Goal: Information Seeking & Learning: Learn about a topic

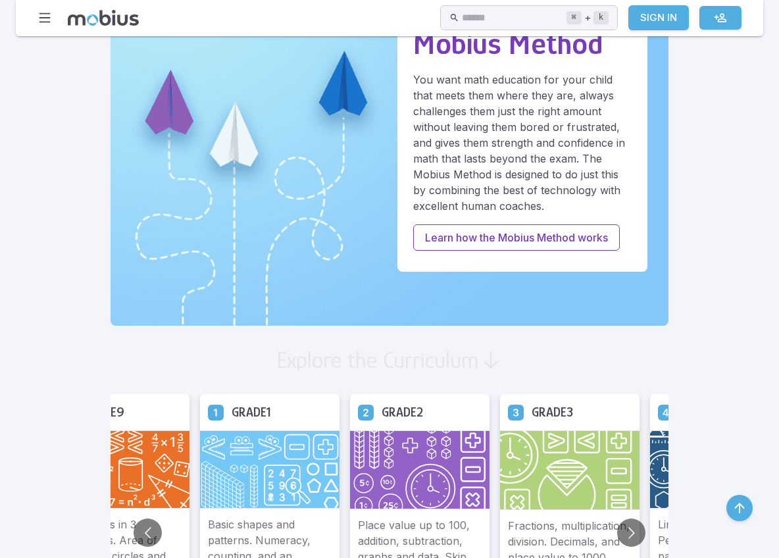
click at [50, 463] on img at bounding box center [119, 469] width 139 height 78
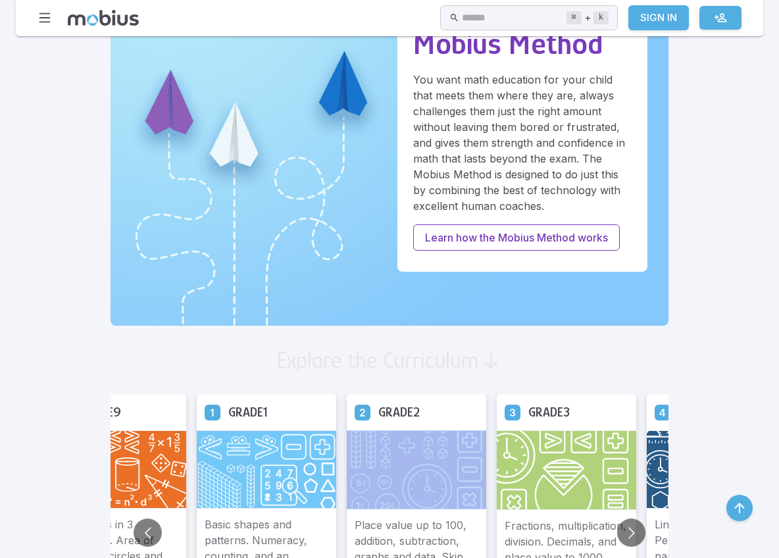
click at [362, 463] on img at bounding box center [416, 469] width 139 height 79
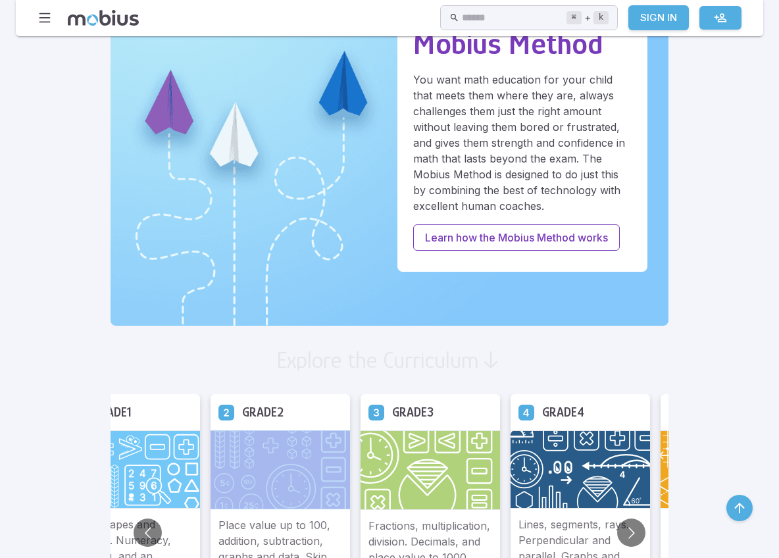
click at [350, 464] on img at bounding box center [279, 469] width 139 height 79
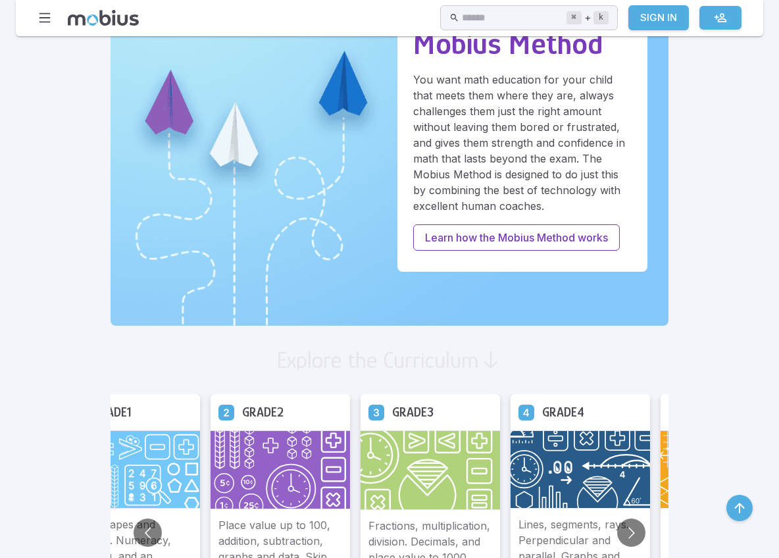
click at [210, 470] on img at bounding box center [279, 469] width 139 height 79
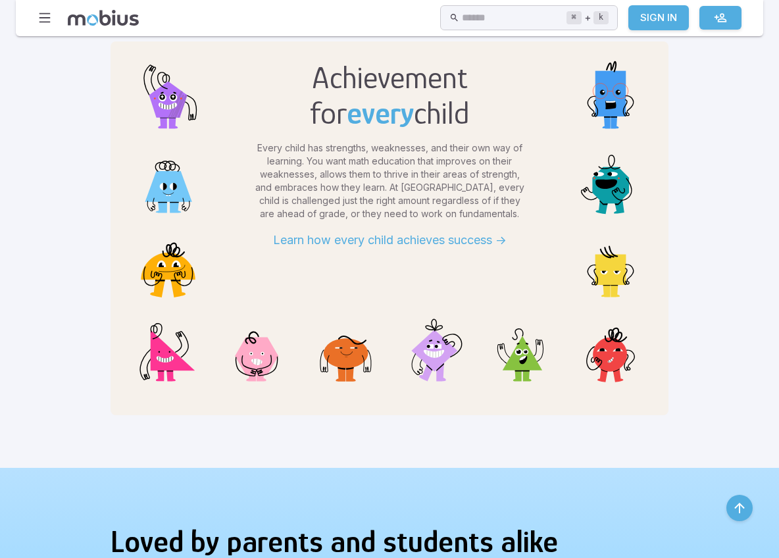
scroll to position [443, 0]
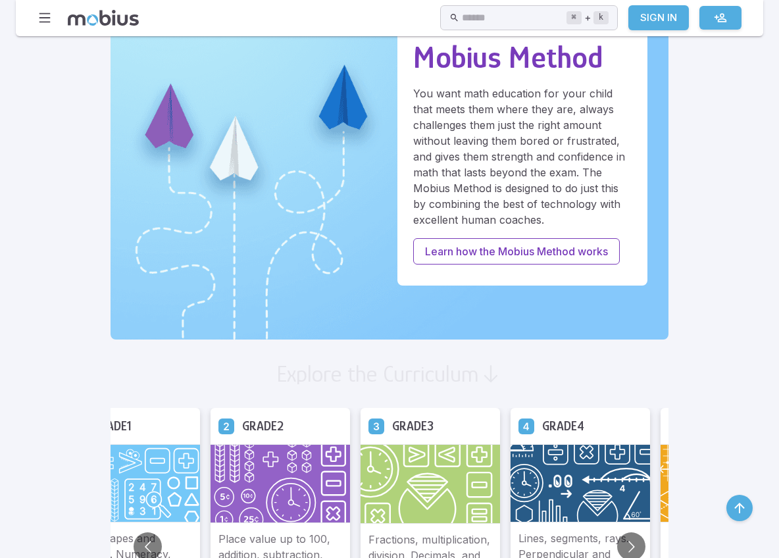
click at [210, 454] on img at bounding box center [279, 483] width 139 height 79
click at [210, 453] on img at bounding box center [279, 483] width 139 height 79
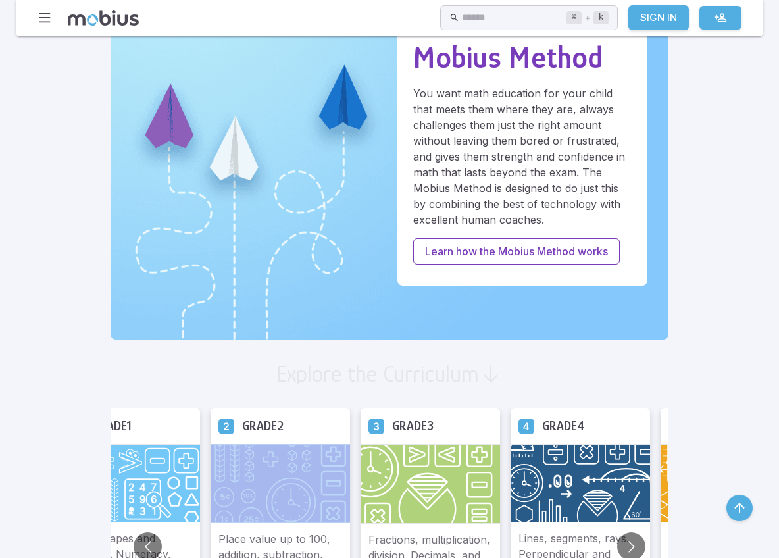
click at [210, 453] on img at bounding box center [279, 483] width 139 height 79
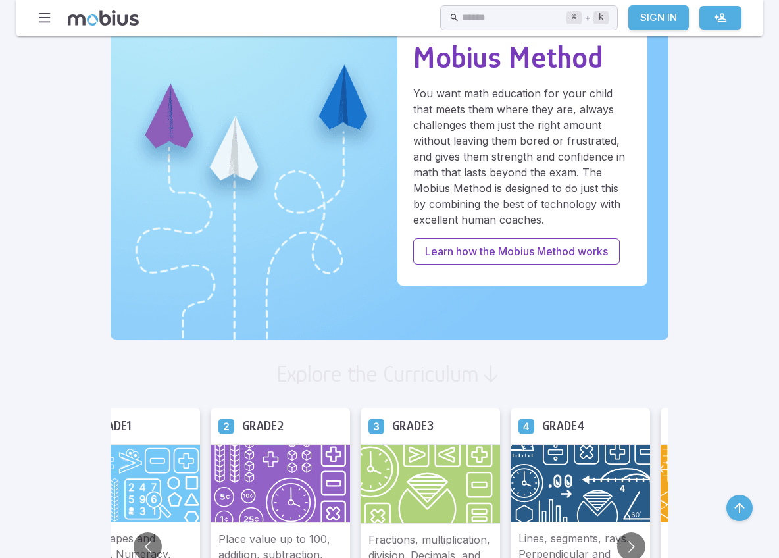
click at [242, 433] on h5 "Grade 2" at bounding box center [262, 426] width 41 height 20
click at [242, 428] on h5 "Grade 2" at bounding box center [262, 426] width 41 height 20
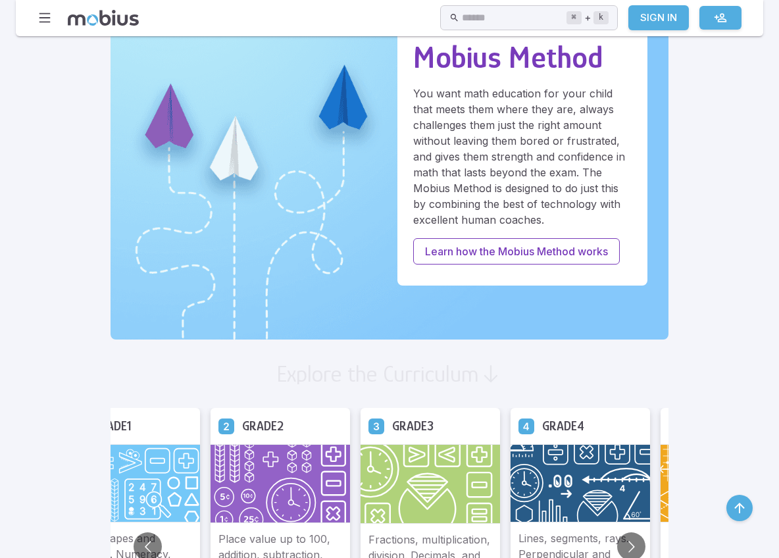
click at [210, 438] on div "Grade 2" at bounding box center [279, 426] width 139 height 36
click at [210, 437] on div "Grade 2" at bounding box center [279, 426] width 139 height 36
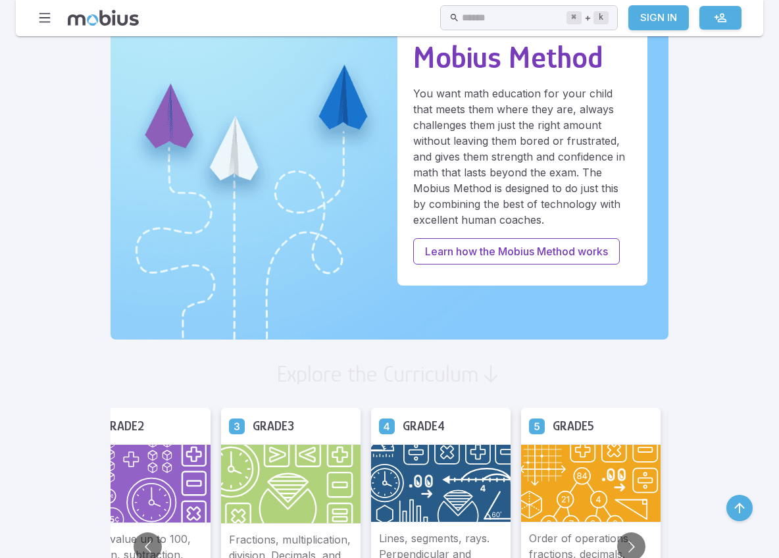
click at [174, 438] on ul "Grade 2 Place value up to 100, addition, subtraction, graphs and data. Skip cou…" at bounding box center [590, 547] width 3749 height 278
click at [78, 489] on img at bounding box center [140, 483] width 139 height 79
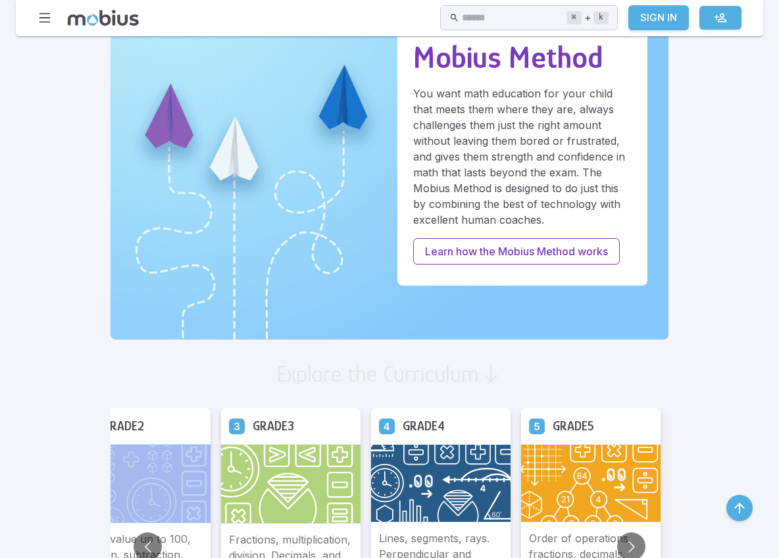
click at [78, 489] on img at bounding box center [140, 483] width 139 height 79
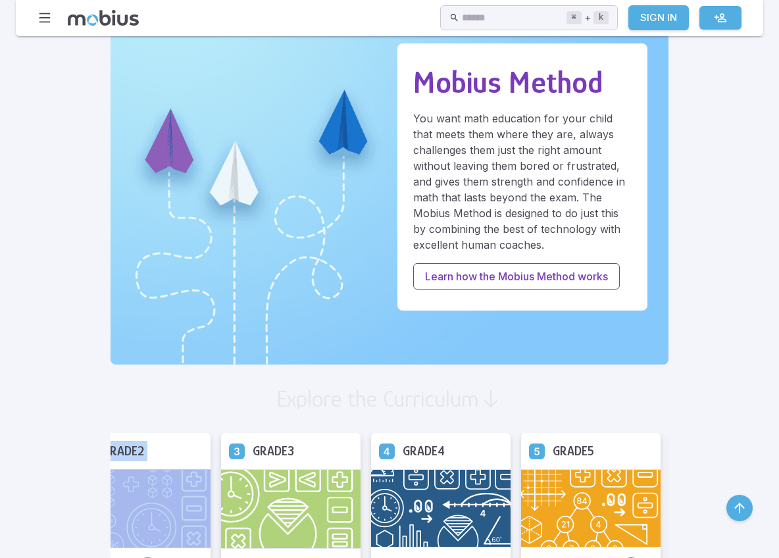
scroll to position [675, 0]
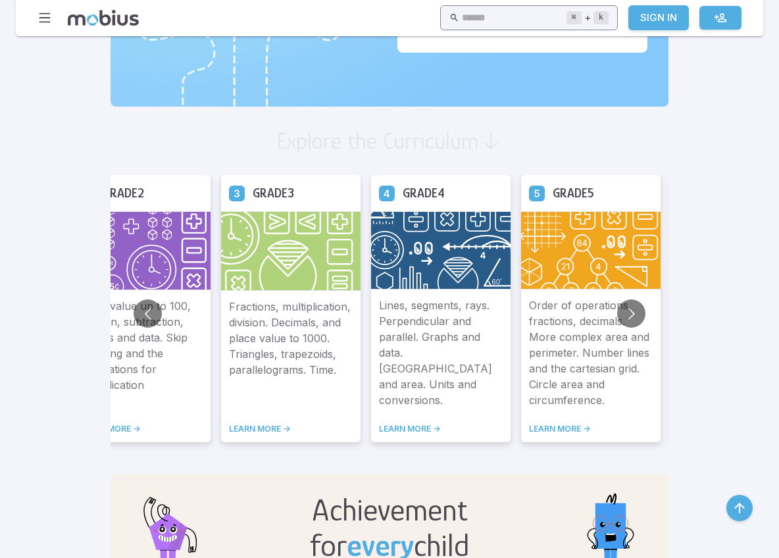
click at [471, 26] on input "text" at bounding box center [514, 18] width 104 height 26
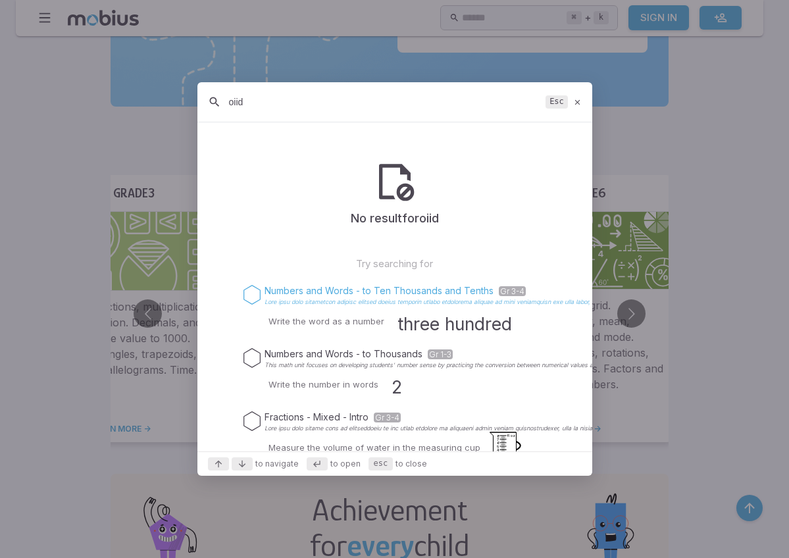
type input "oiid"
click at [248, 305] on icon "Suggestions" at bounding box center [252, 295] width 20 height 20
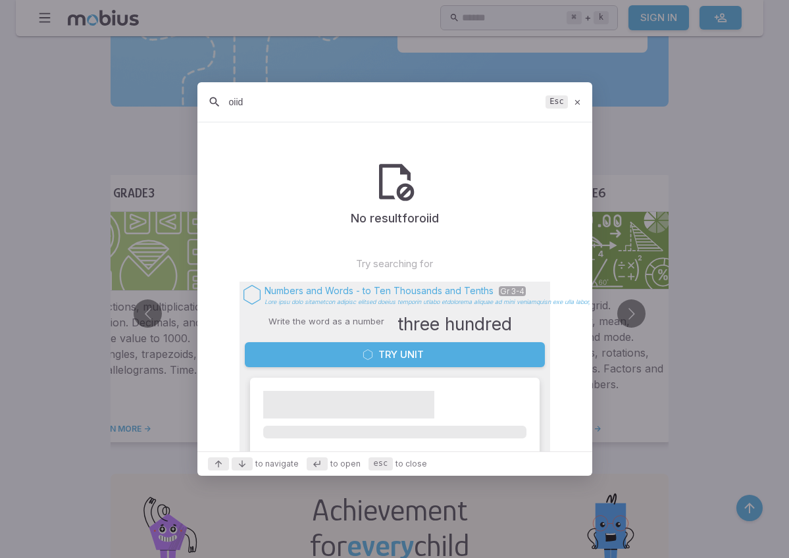
click at [250, 299] on icon "Suggestions" at bounding box center [252, 295] width 20 height 20
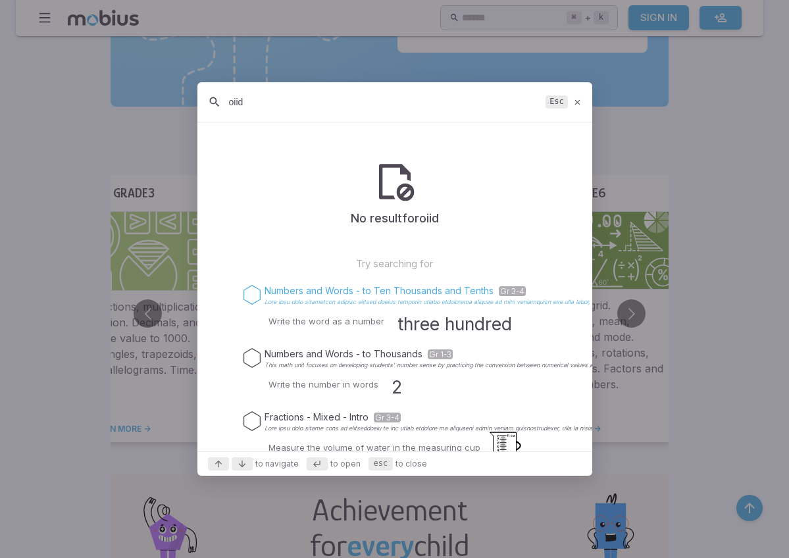
click at [251, 297] on icon "Suggestions" at bounding box center [252, 295] width 20 height 20
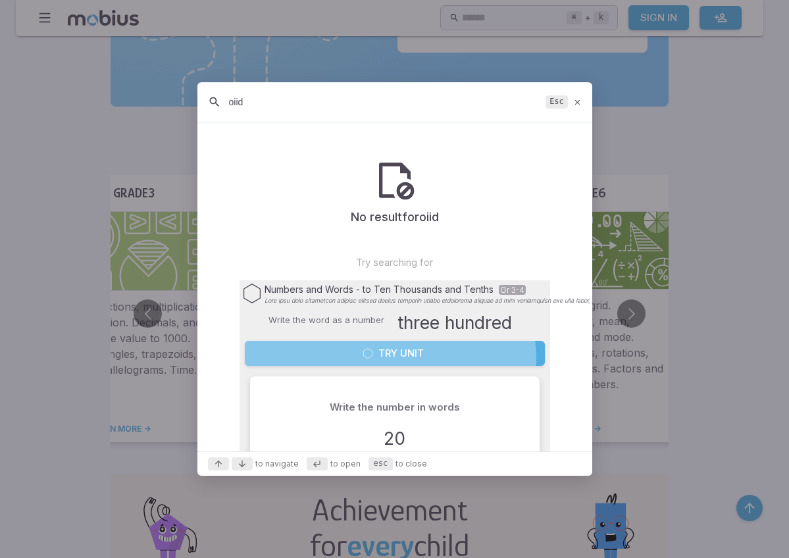
click at [372, 361] on button "Try Unit" at bounding box center [395, 353] width 300 height 25
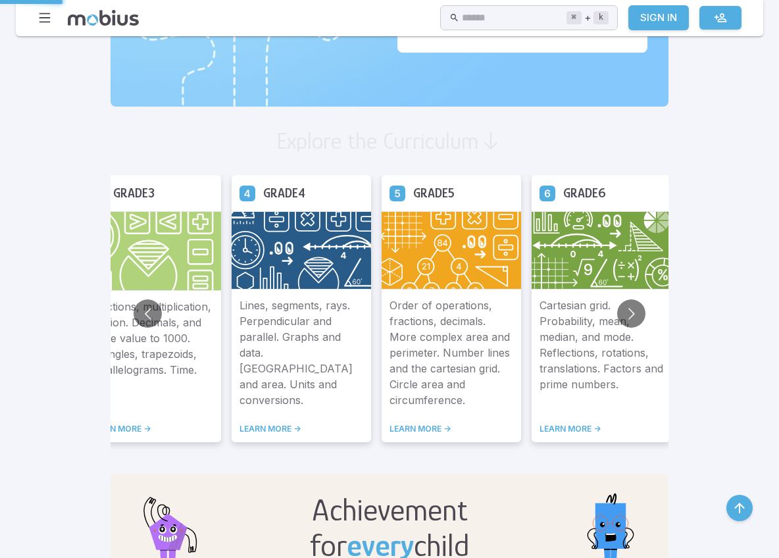
click at [389, 357] on p "Order of operations, fractions, decimals. More complex area and perimeter. Numb…" at bounding box center [451, 352] width 124 height 110
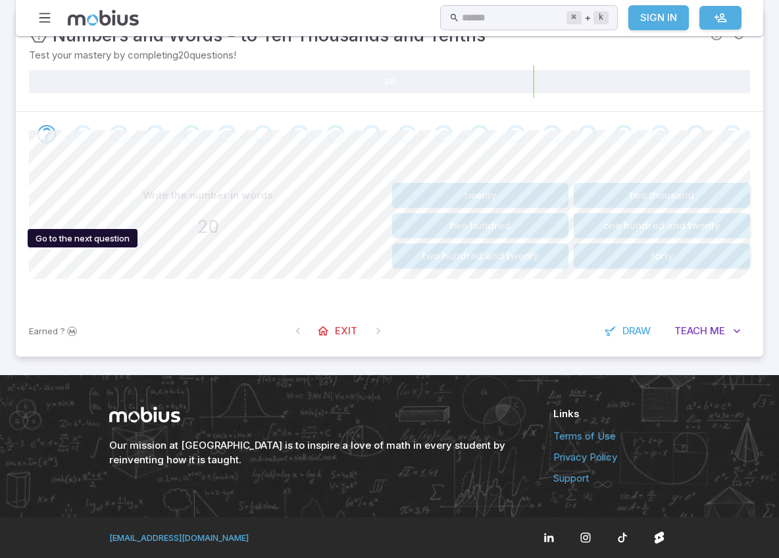
click at [78, 132] on div "Go to the next question" at bounding box center [83, 134] width 18 height 18
click at [478, 197] on button "twenty" at bounding box center [480, 195] width 176 height 25
click at [456, 199] on button "eighty thousand" at bounding box center [480, 195] width 176 height 25
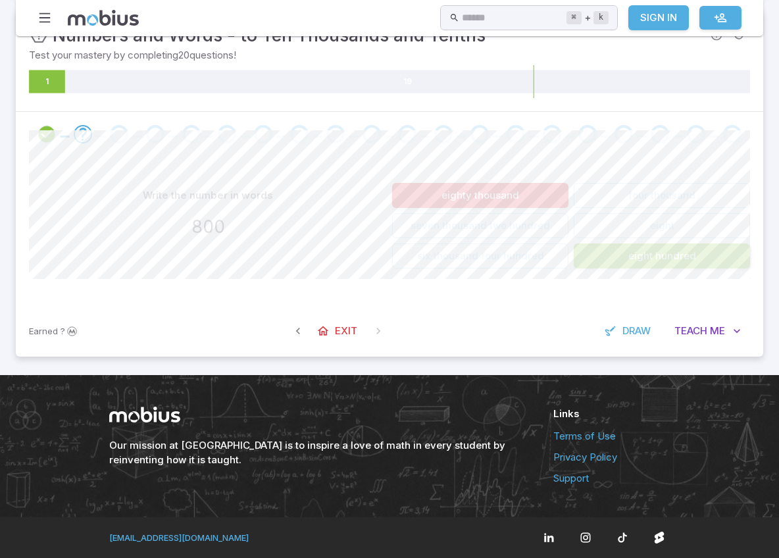
click at [676, 256] on button "eight hundred" at bounding box center [662, 255] width 176 height 25
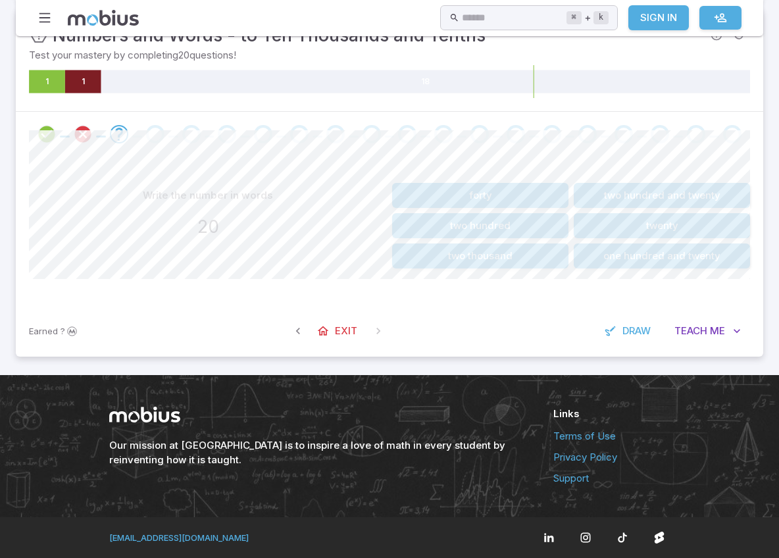
click at [82, 83] on icon at bounding box center [83, 81] width 36 height 23
click at [82, 81] on icon at bounding box center [83, 81] width 36 height 23
click at [101, 136] on div at bounding box center [119, 134] width 36 height 18
click at [87, 135] on icon "Review your answer" at bounding box center [83, 134] width 20 height 20
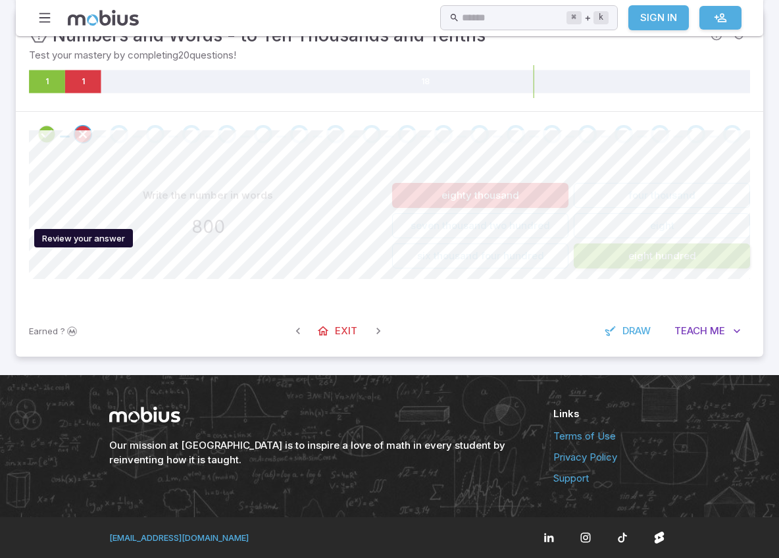
click at [87, 135] on icon "Review your answer" at bounding box center [83, 134] width 20 height 20
click at [601, 258] on button "eight hundred" at bounding box center [662, 255] width 176 height 25
click at [610, 329] on icon "button" at bounding box center [610, 330] width 13 height 13
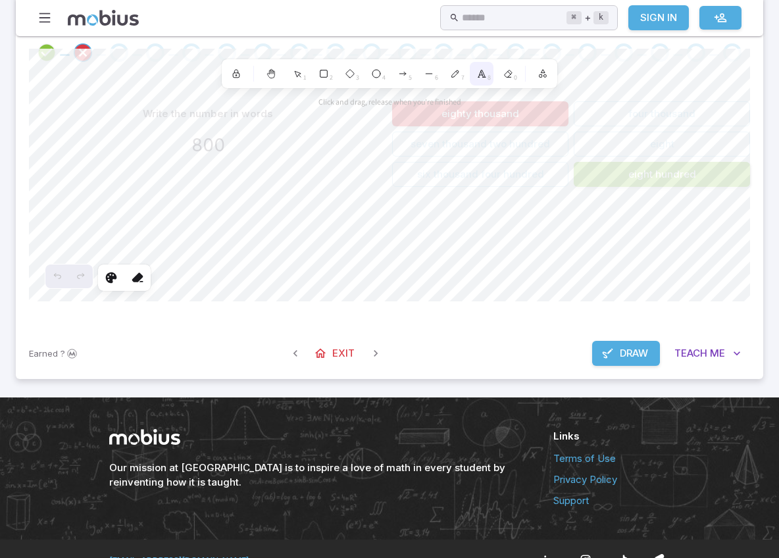
click at [481, 79] on icon at bounding box center [481, 73] width 11 height 11
type textarea "**"
type textarea "*"
click at [644, 360] on span "Draw" at bounding box center [634, 353] width 28 height 14
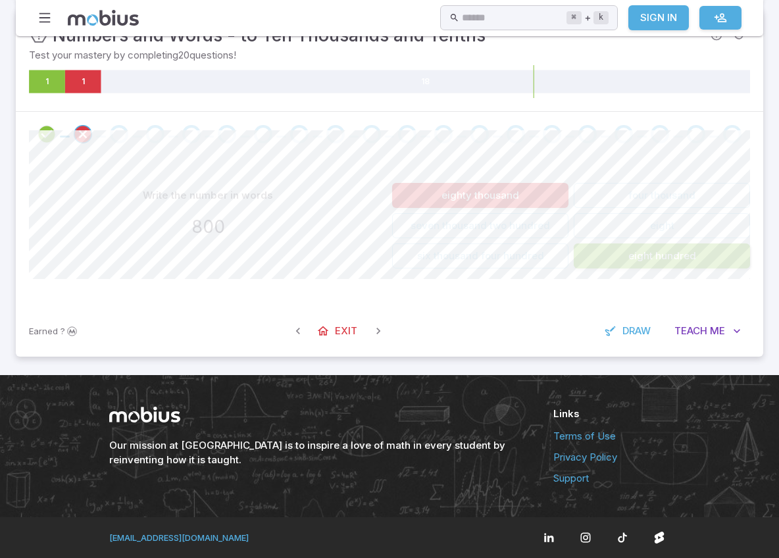
drag, startPoint x: 690, startPoint y: 270, endPoint x: 665, endPoint y: 274, distance: 25.4
click at [666, 274] on div "Write the number in words 800 eighty thousand seven thousand two hundred six th…" at bounding box center [389, 231] width 721 height 149
click at [489, 211] on div "eighty thousand seven thousand two hundred six thousand four hundred four thous…" at bounding box center [571, 226] width 358 height 86
click at [668, 268] on button "eight hundred" at bounding box center [662, 255] width 176 height 25
click at [668, 270] on div "Write the number in words 800 eighty thousand seven thousand two hundred six th…" at bounding box center [389, 231] width 721 height 149
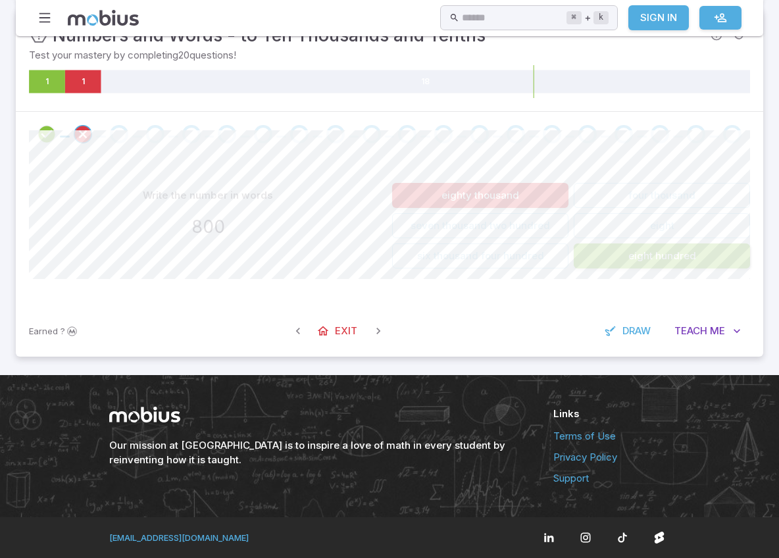
click at [669, 270] on div "Write the number in words 800 eighty thousand seven thousand two hundred six th…" at bounding box center [389, 231] width 721 height 149
click at [674, 270] on div "Write the number in words 800 eighty thousand seven thousand two hundred six th…" at bounding box center [389, 231] width 721 height 149
click at [668, 272] on div "Write the number in words 800 eighty thousand seven thousand two hundred six th…" at bounding box center [389, 231] width 721 height 149
click at [208, 165] on div "Write the number in words 800 eighty thousand seven thousand two hundred six th…" at bounding box center [389, 231] width 721 height 149
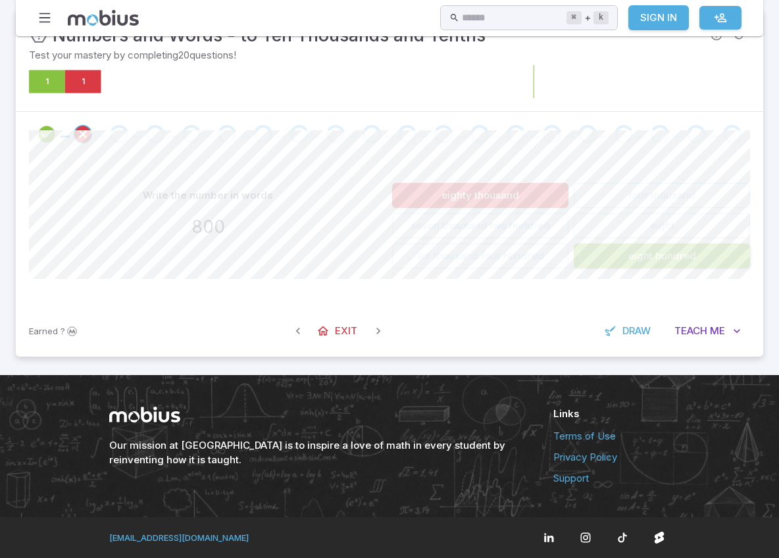
click at [101, 82] on icon at bounding box center [425, 81] width 649 height 23
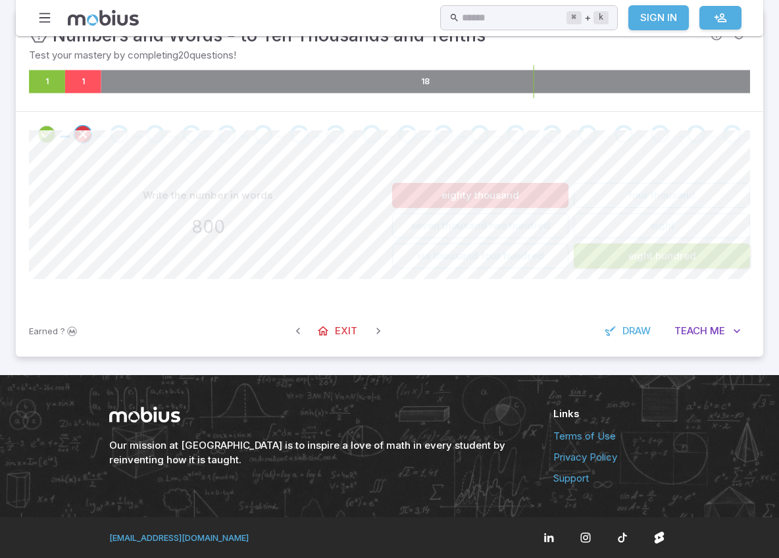
click at [104, 82] on icon at bounding box center [425, 81] width 649 height 23
drag, startPoint x: 110, startPoint y: 87, endPoint x: 120, endPoint y: 114, distance: 29.3
click at [116, 97] on icon "1 1 18" at bounding box center [389, 81] width 721 height 33
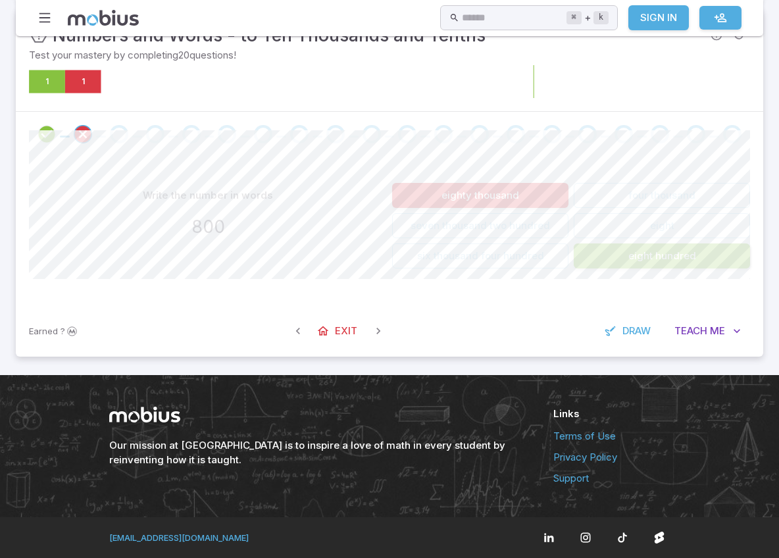
click at [124, 83] on icon at bounding box center [425, 81] width 649 height 23
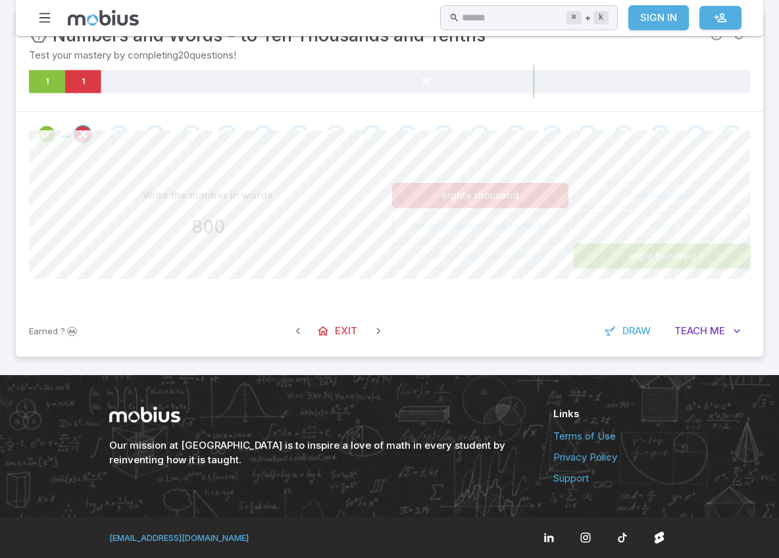
click at [125, 127] on div at bounding box center [389, 134] width 747 height 45
click at [124, 129] on div "Go to the next question" at bounding box center [119, 134] width 18 height 18
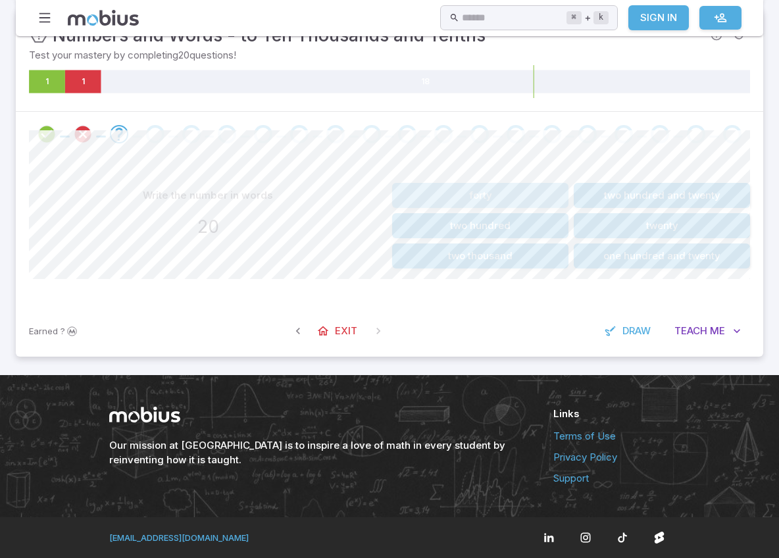
click at [486, 195] on button "forty" at bounding box center [480, 195] width 176 height 25
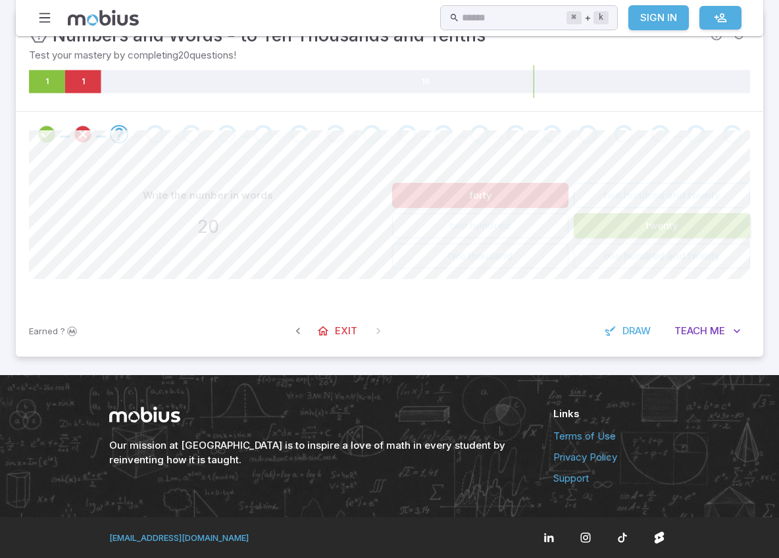
click at [618, 221] on button "twenty" at bounding box center [662, 225] width 176 height 25
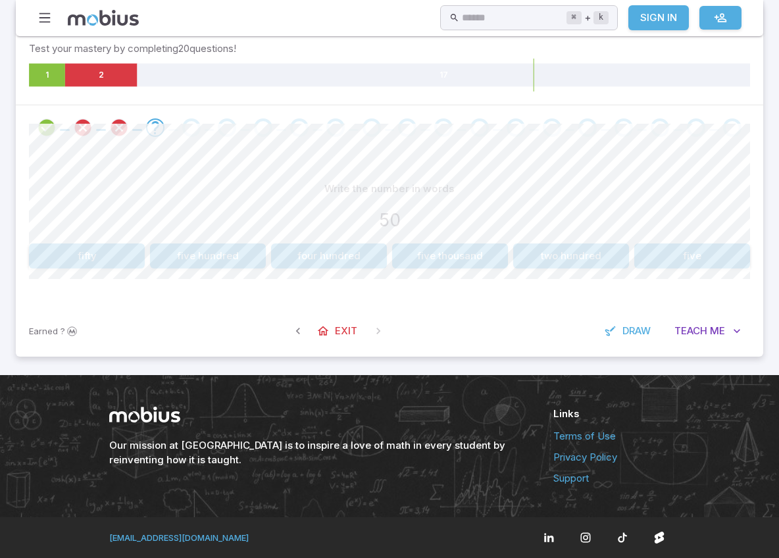
click at [346, 268] on button "four hundred" at bounding box center [329, 255] width 116 height 25
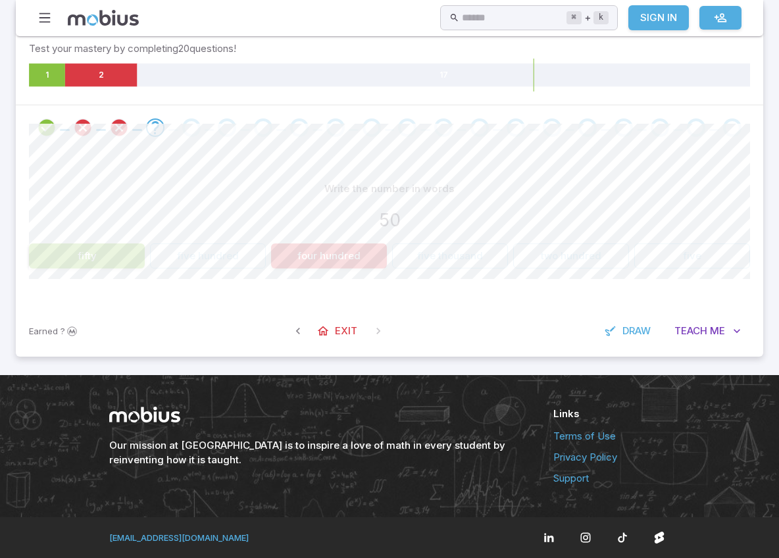
click at [340, 318] on div "Earned ? Exit Draw Teach Me" at bounding box center [389, 330] width 747 height 51
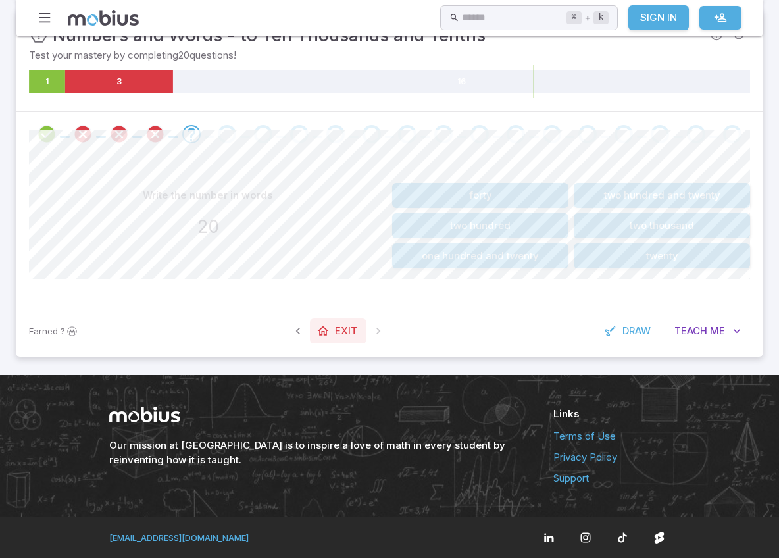
click at [347, 330] on span "Exit" at bounding box center [346, 331] width 22 height 14
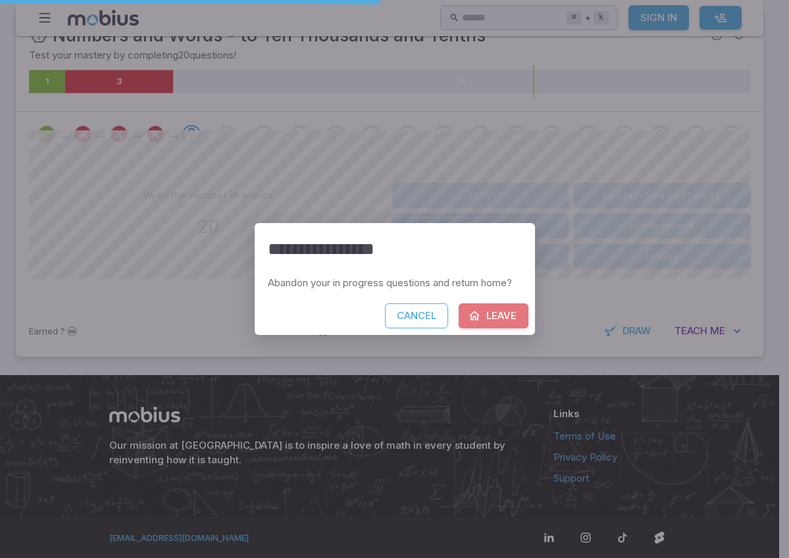
click at [478, 316] on icon "button" at bounding box center [474, 315] width 13 height 13
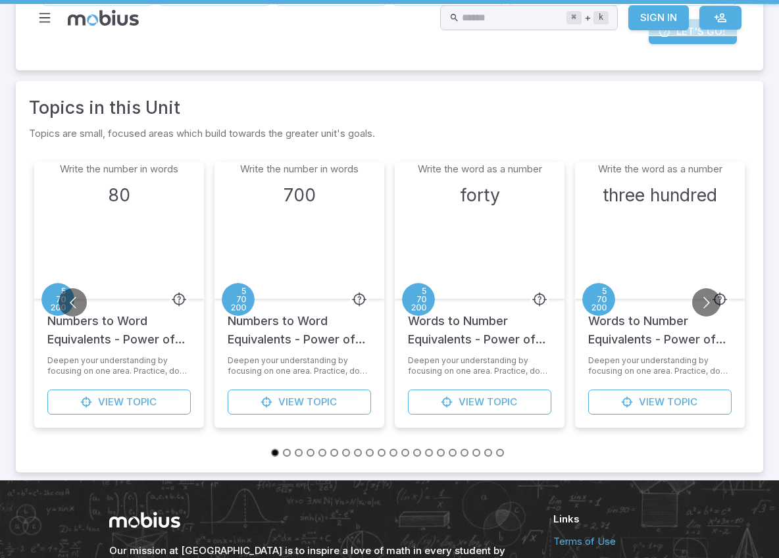
scroll to position [221, 0]
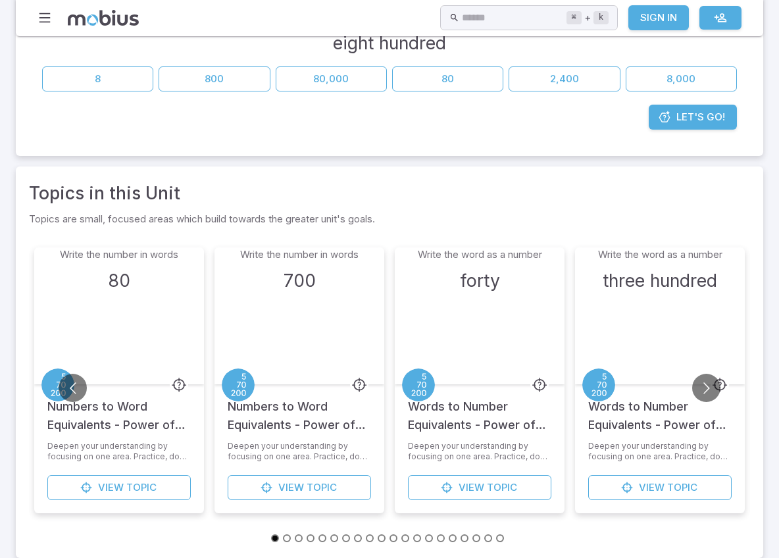
click at [311, 384] on div "Write the number in words 700" at bounding box center [299, 315] width 137 height 137
click at [170, 384] on div "Write the number in words 80" at bounding box center [119, 315] width 137 height 137
click at [168, 384] on div "Write the number in words 80" at bounding box center [119, 315] width 137 height 137
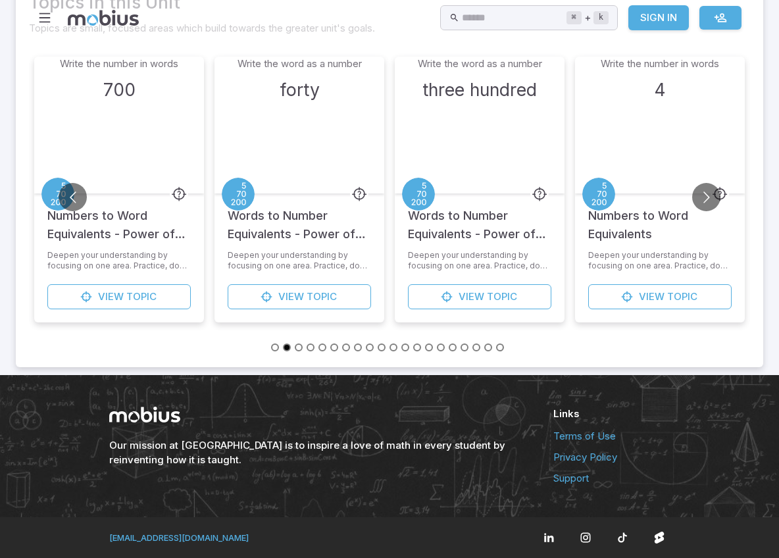
scroll to position [0, 0]
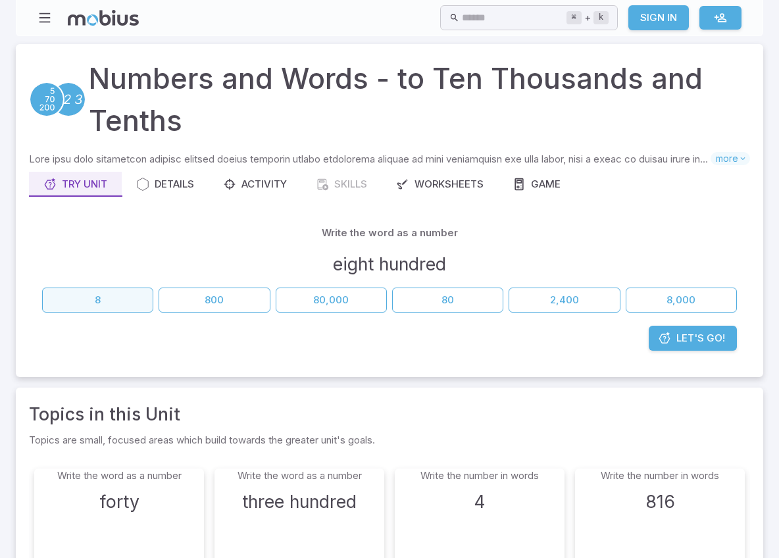
click at [116, 312] on button "8" at bounding box center [97, 299] width 111 height 25
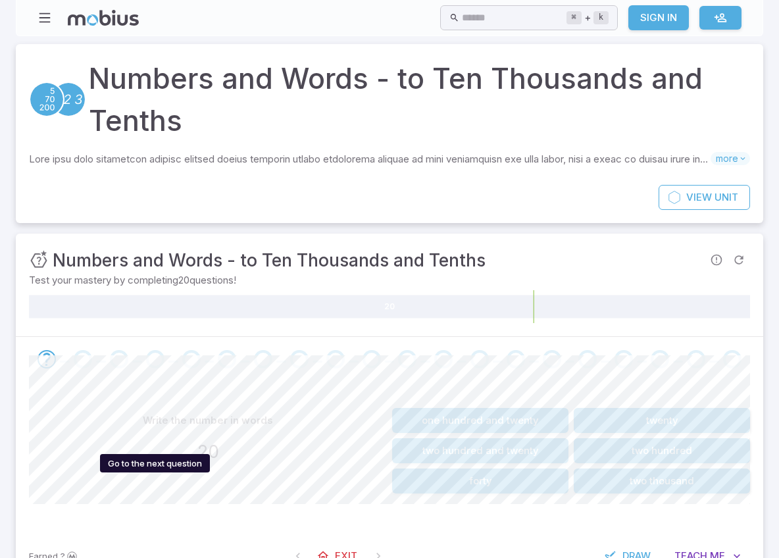
scroll to position [177, 0]
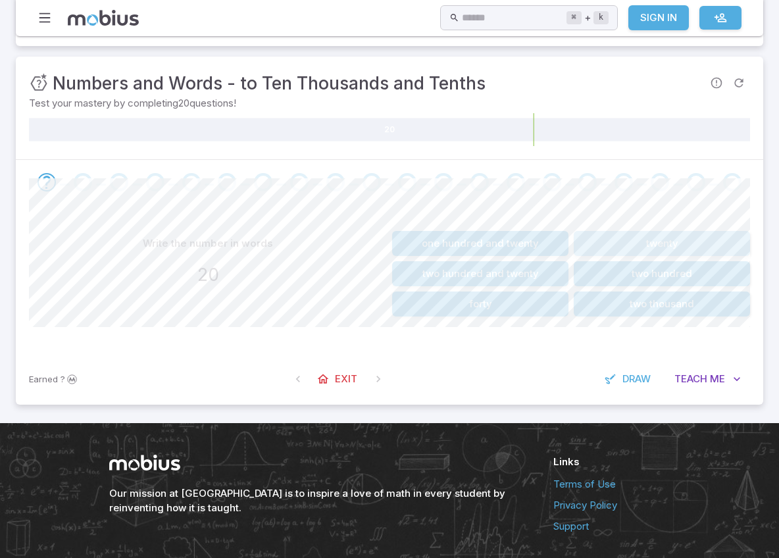
click at [674, 256] on button "twenty" at bounding box center [662, 243] width 176 height 25
click at [510, 256] on button "eight" at bounding box center [480, 243] width 176 height 25
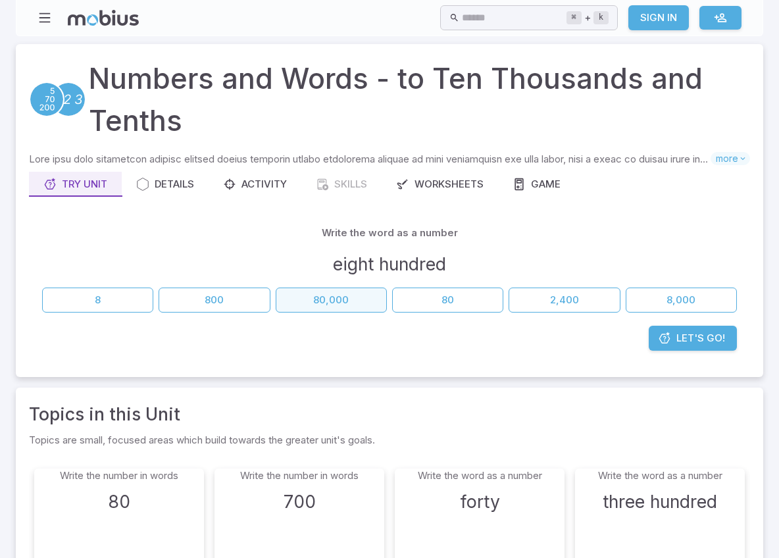
click at [317, 312] on button "80,000" at bounding box center [331, 299] width 111 height 25
click at [95, 312] on button "8" at bounding box center [97, 299] width 111 height 25
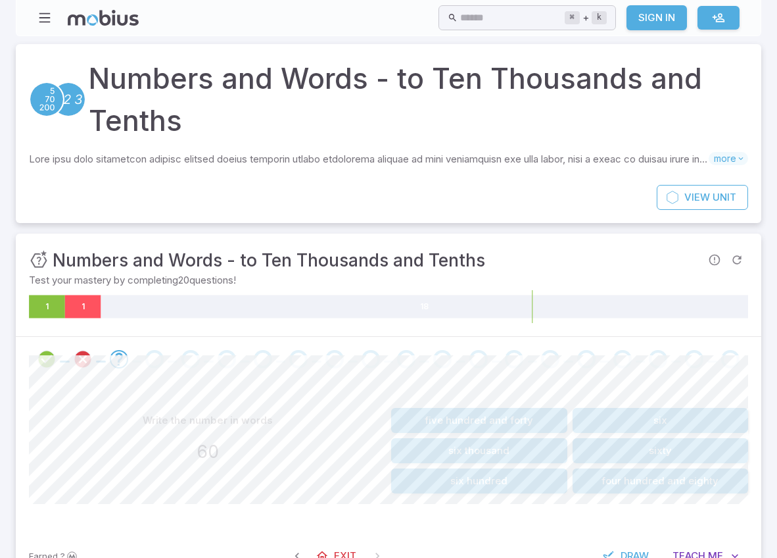
click at [94, 318] on icon at bounding box center [83, 306] width 36 height 23
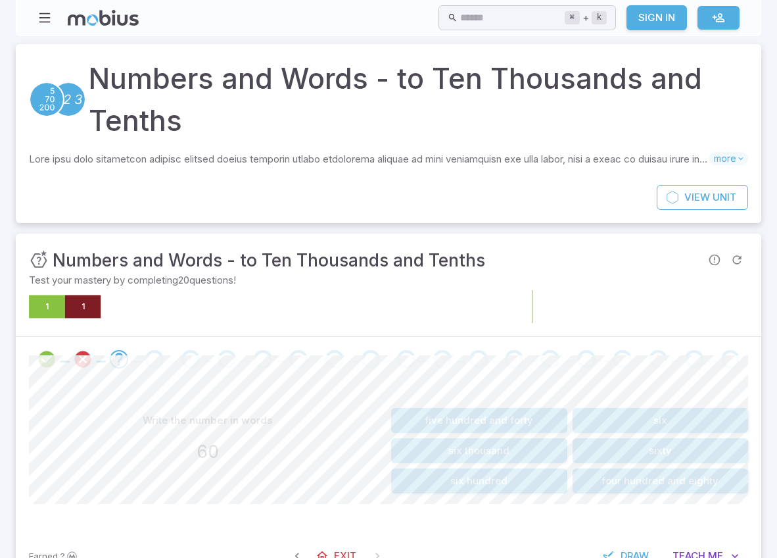
drag, startPoint x: 528, startPoint y: 403, endPoint x: 449, endPoint y: 388, distance: 80.2
click at [377, 323] on icon "1 1 18" at bounding box center [389, 306] width 720 height 33
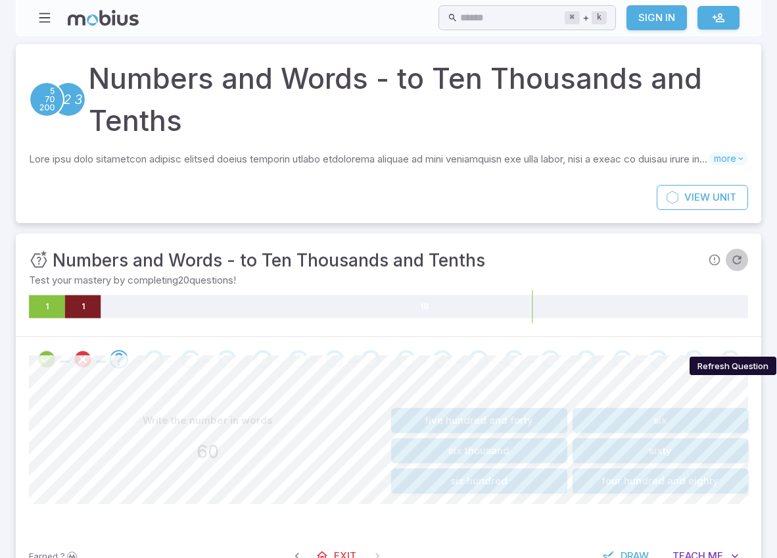
click at [738, 266] on icon "Refresh Question" at bounding box center [737, 259] width 13 height 13
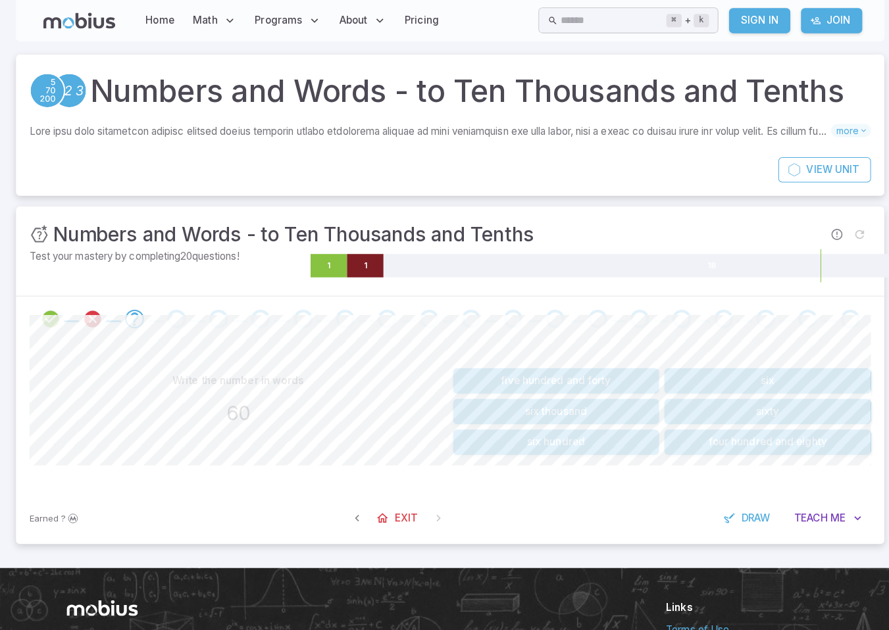
drag, startPoint x: 738, startPoint y: 343, endPoint x: 833, endPoint y: 387, distance: 104.5
click at [778, 337] on div at bounding box center [444, 315] width 857 height 45
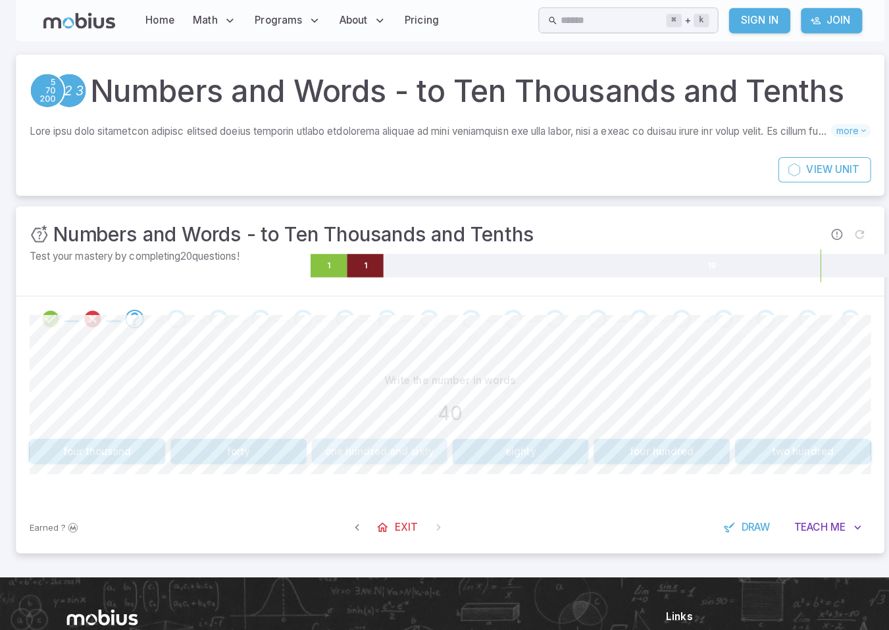
click at [379, 458] on button "one hundred and sixty" at bounding box center [375, 445] width 134 height 25
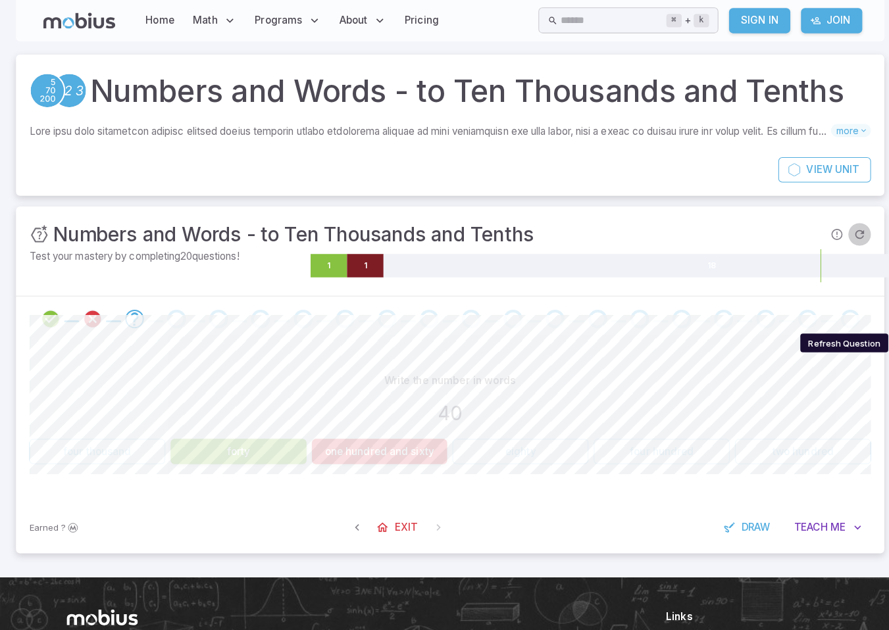
click at [778, 243] on button "Refresh Question" at bounding box center [848, 231] width 22 height 22
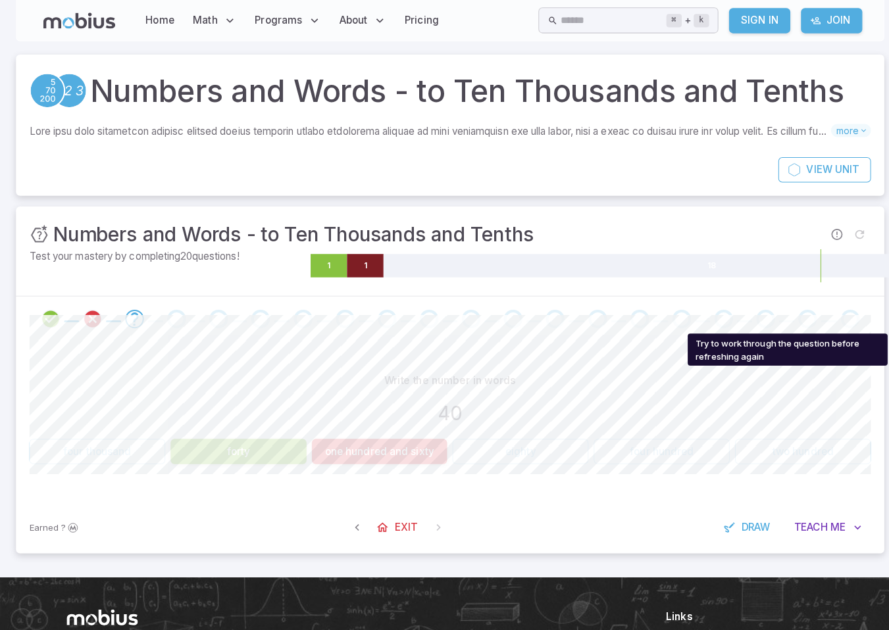
click at [778, 243] on span "Try to work through the question before refreshing again" at bounding box center [848, 231] width 22 height 22
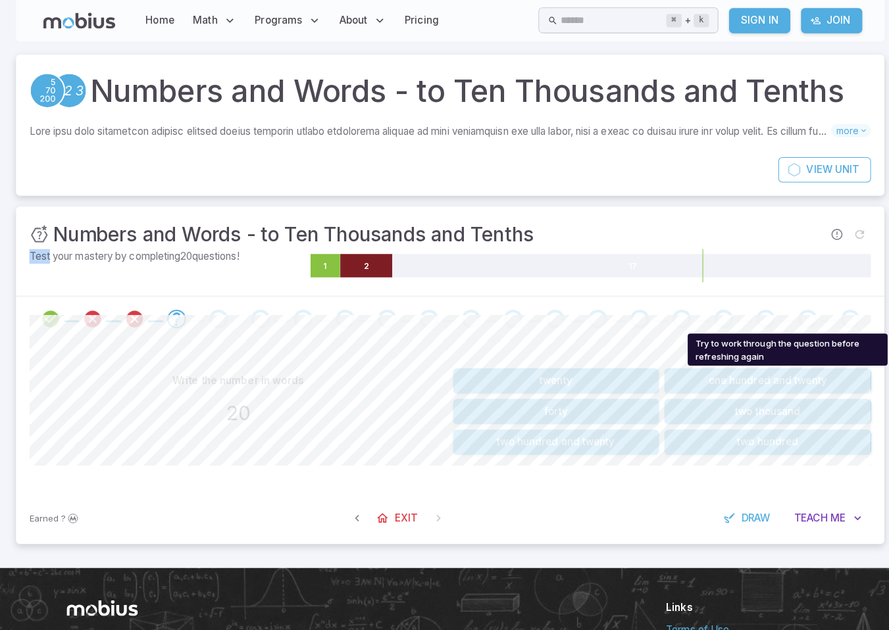
click at [778, 243] on span "Try to work through the question before refreshing again" at bounding box center [848, 231] width 22 height 22
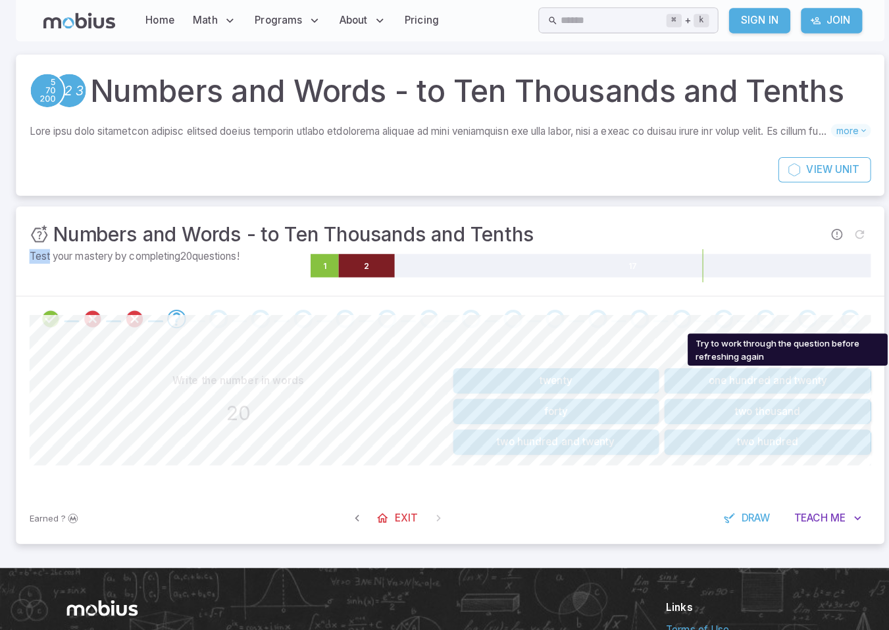
click at [778, 243] on span "Try to work through the question before refreshing again" at bounding box center [848, 231] width 22 height 22
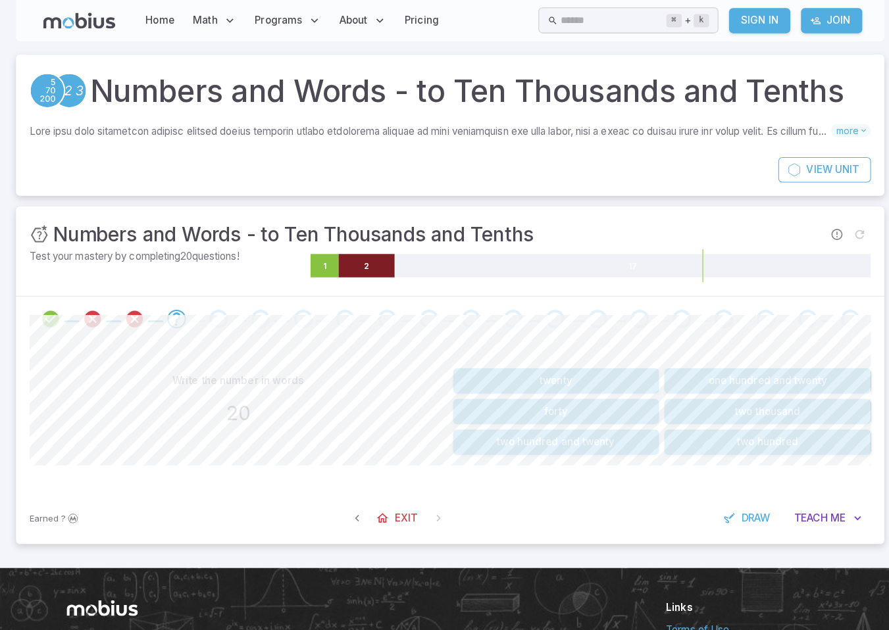
scroll to position [195, 0]
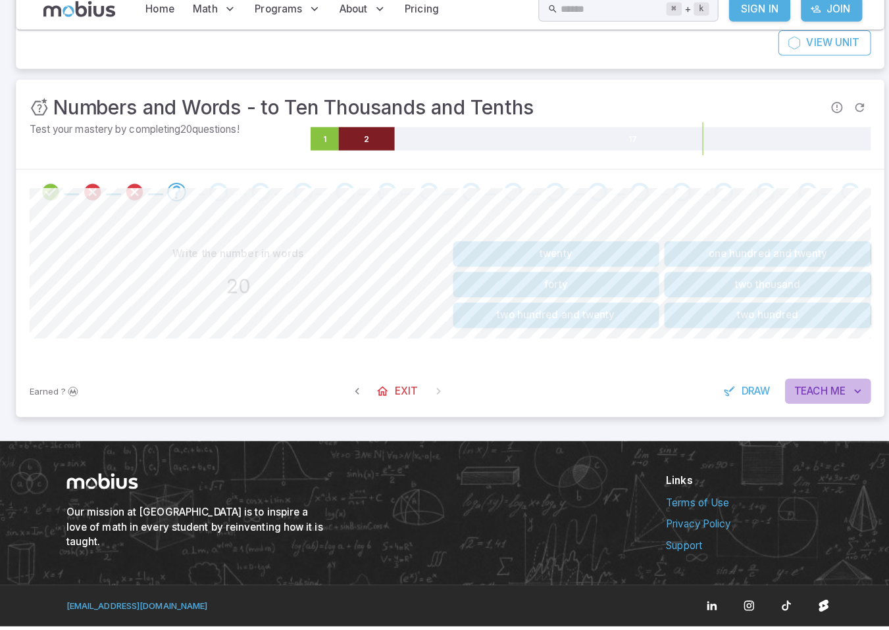
click at [778, 391] on span "Me" at bounding box center [827, 398] width 15 height 14
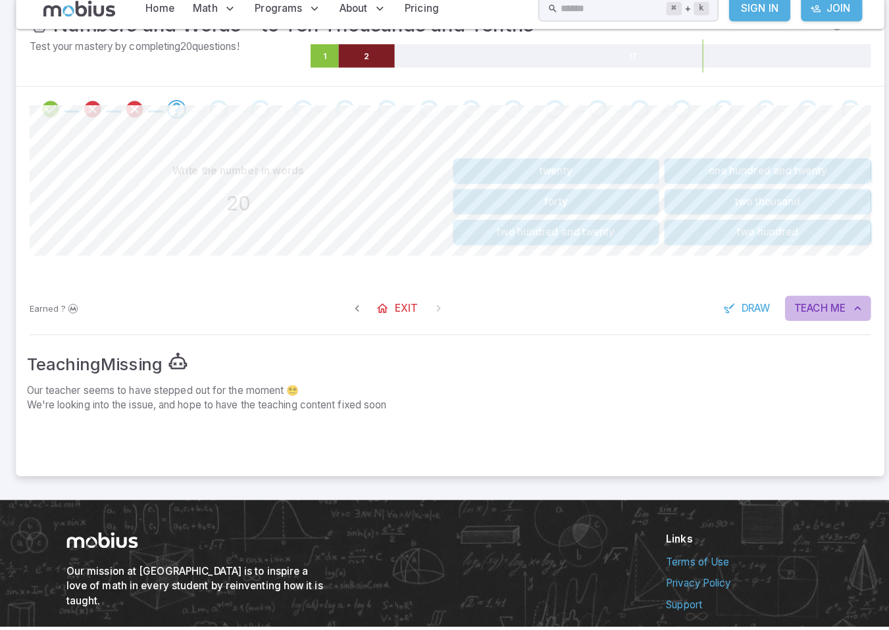
click at [777, 329] on button "Teach Me" at bounding box center [817, 316] width 85 height 25
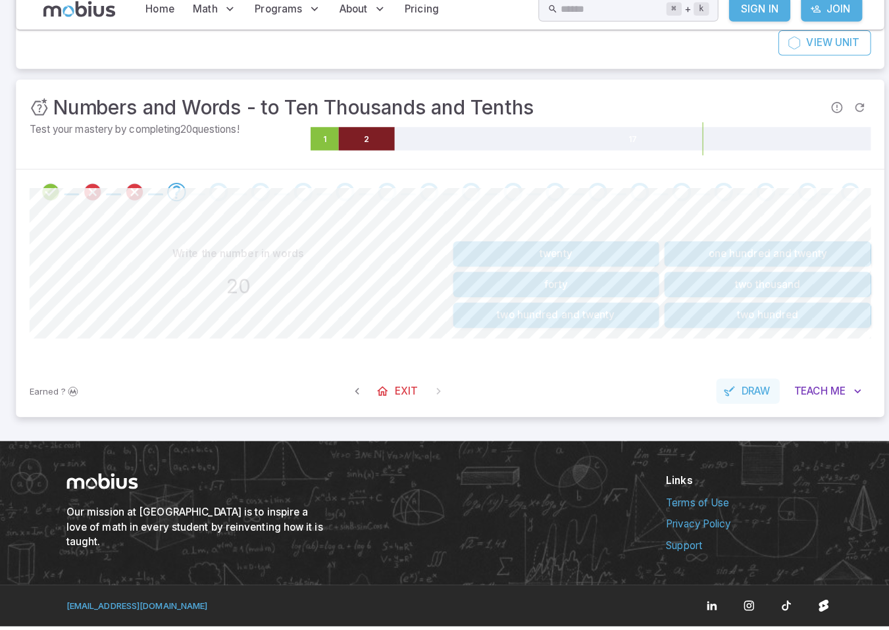
click at [755, 391] on span "Draw" at bounding box center [746, 398] width 28 height 14
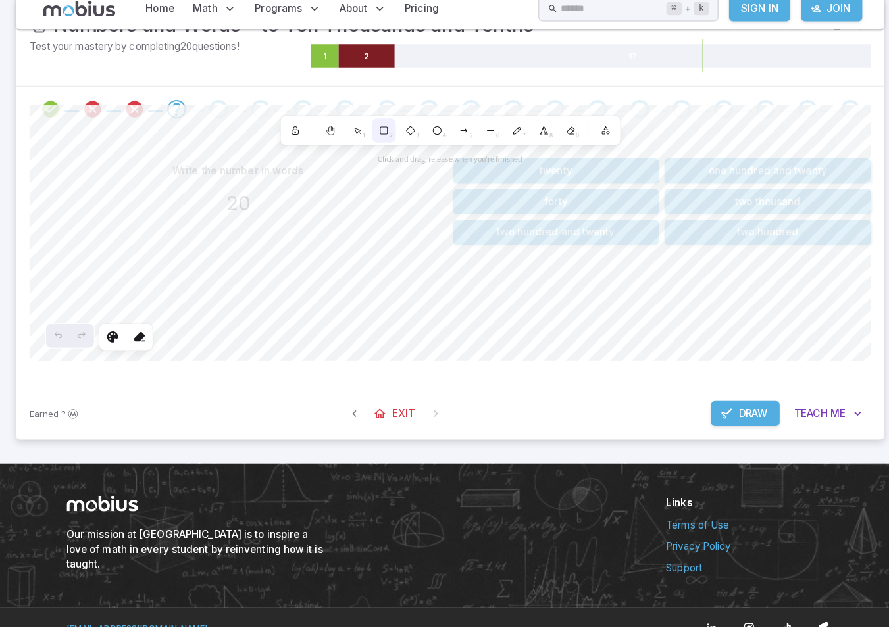
click at [381, 146] on g at bounding box center [379, 140] width 11 height 11
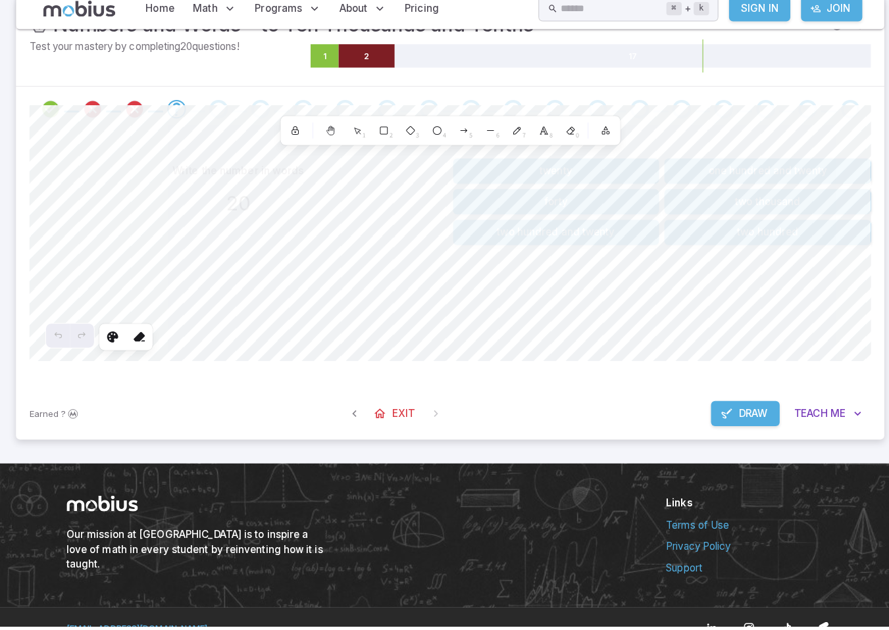
click at [595, 446] on div "Unit Mastery : Numbers and Words - to Ten Thousands and Tenths Test your master…" at bounding box center [444, 227] width 857 height 437
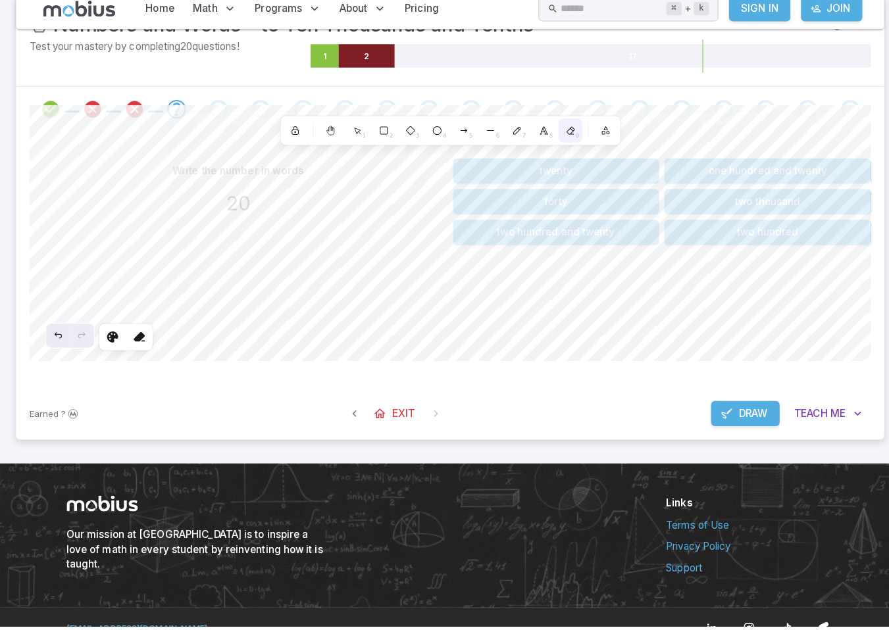
click at [555, 153] on div "0" at bounding box center [563, 141] width 24 height 24
click at [778, 0] on html "Home Math Grade 1 Grade 2 Grade 3 Grade 4 Grade 5 Grade 6 Grade 7 Grade 8 Grade…" at bounding box center [444, 229] width 889 height 848
click at [778, 433] on button "Teach Me" at bounding box center [817, 420] width 85 height 25
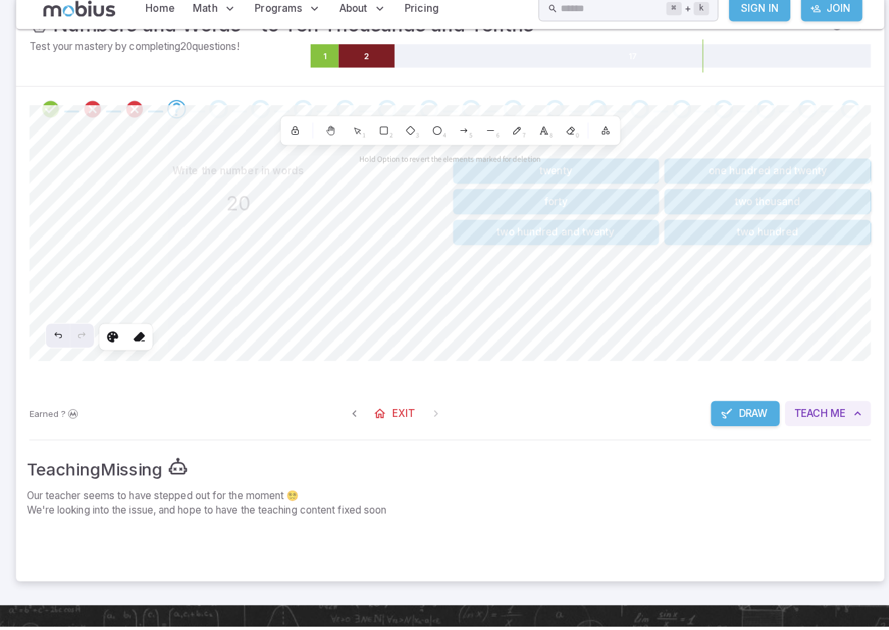
click at [778, 433] on button "Teach Me" at bounding box center [817, 420] width 85 height 25
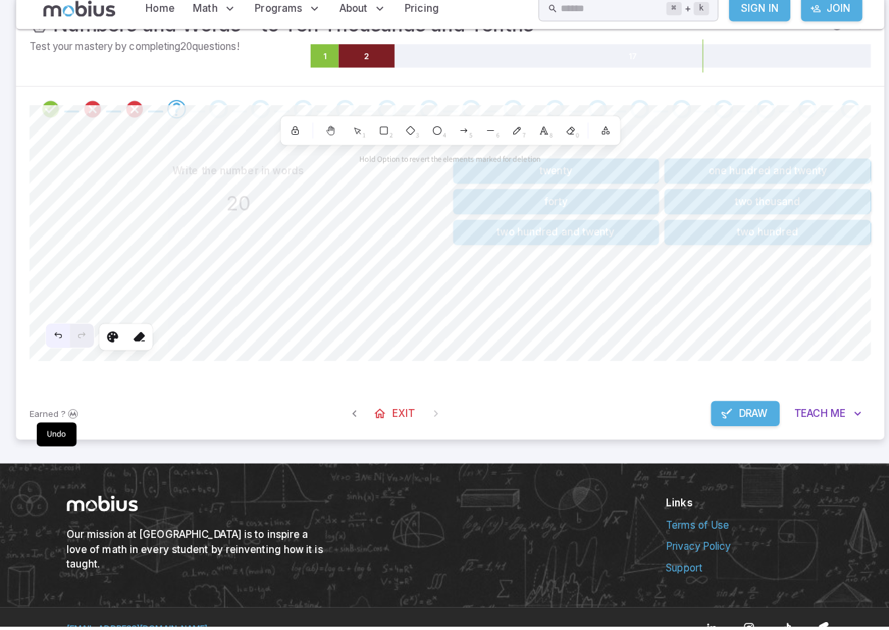
click at [62, 355] on div "Undo" at bounding box center [57, 343] width 24 height 24
click at [778, 43] on icon "Report an issue with the question" at bounding box center [826, 36] width 13 height 13
click at [431, 142] on div at bounding box center [444, 119] width 857 height 45
click at [365, 186] on div "Unit Mastery : Numbers and Words - to Ten Thousands and Tenths Test your master…" at bounding box center [444, 227] width 857 height 437
click at [373, 129] on span at bounding box center [381, 119] width 31 height 18
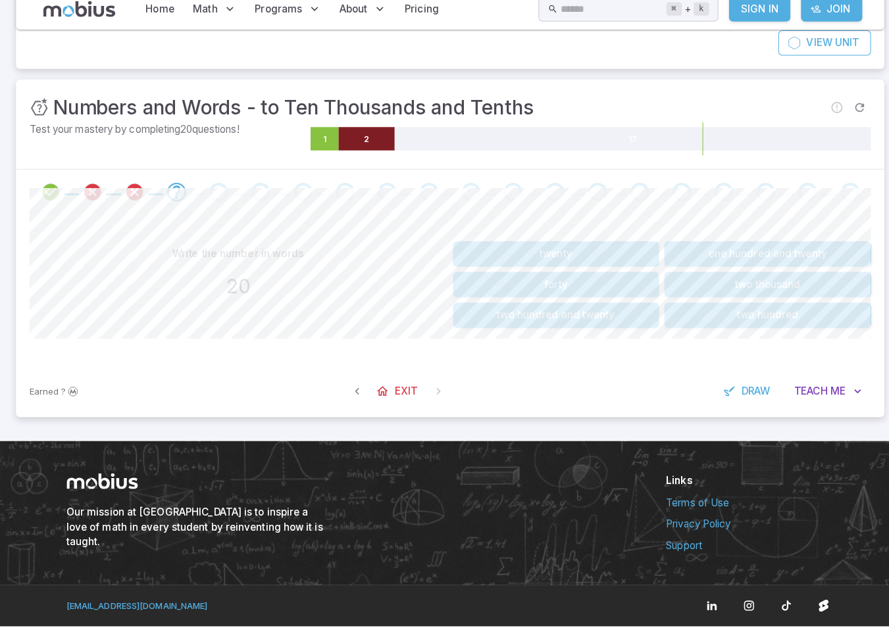
drag, startPoint x: 372, startPoint y: 185, endPoint x: 349, endPoint y: 186, distance: 23.7
click at [349, 192] on div at bounding box center [444, 201] width 831 height 18
click at [184, 192] on span at bounding box center [174, 201] width 18 height 18
click at [181, 193] on icon "Go to the next question" at bounding box center [174, 201] width 16 height 16
click at [621, 250] on button "twenty" at bounding box center [549, 262] width 204 height 25
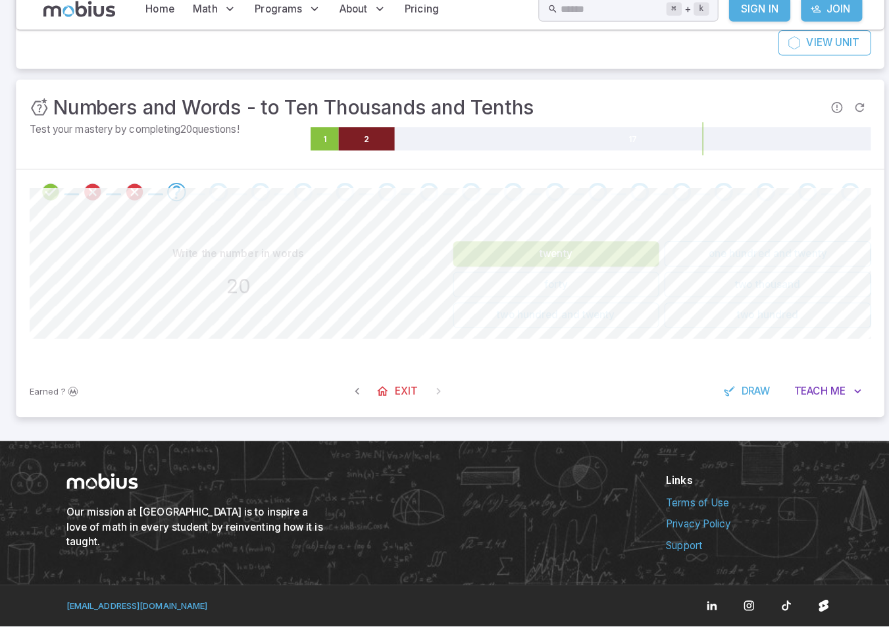
click at [619, 250] on button "twenty" at bounding box center [549, 262] width 204 height 25
click at [616, 251] on button "twenty" at bounding box center [549, 262] width 204 height 25
click at [604, 253] on button "twenty" at bounding box center [549, 262] width 204 height 25
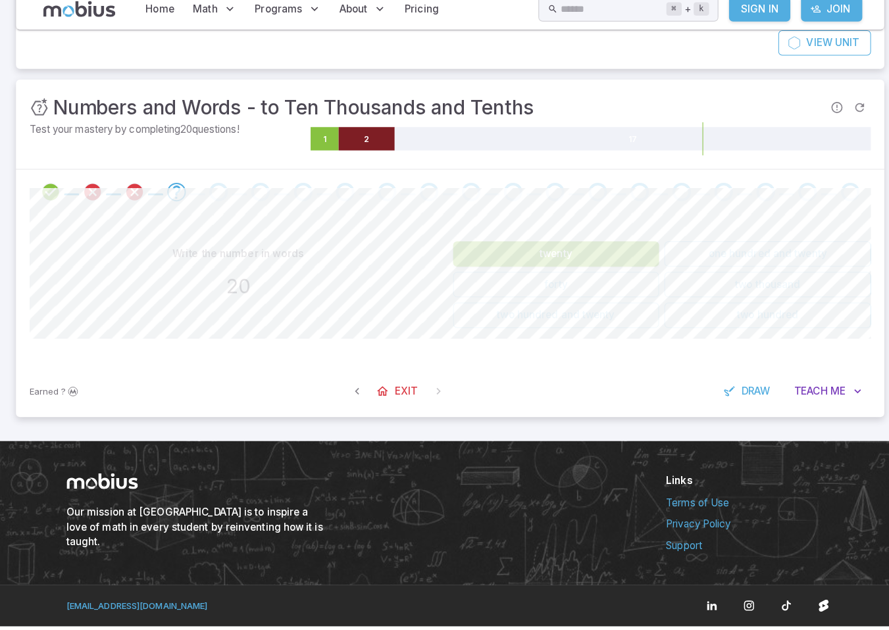
click at [604, 252] on button "twenty" at bounding box center [549, 262] width 204 height 25
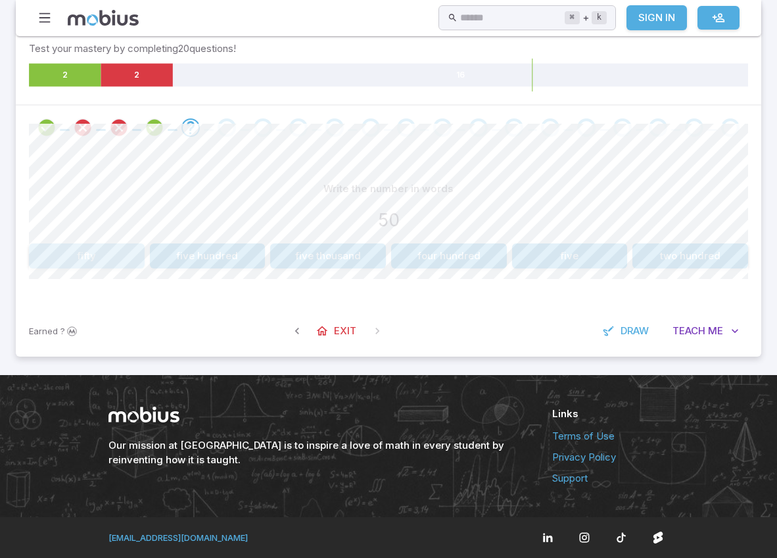
click at [90, 268] on button "fifty" at bounding box center [87, 255] width 116 height 25
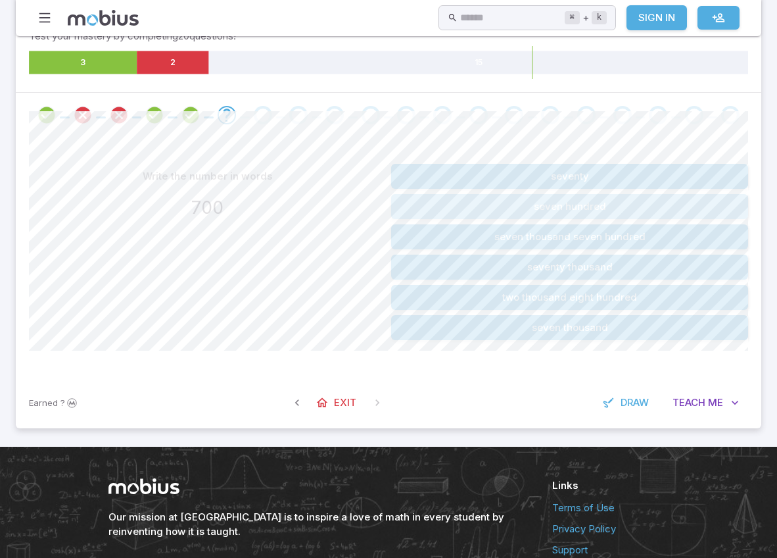
click at [570, 219] on button "seven hundred" at bounding box center [569, 206] width 357 height 25
